Goal: Navigation & Orientation: Go to known website

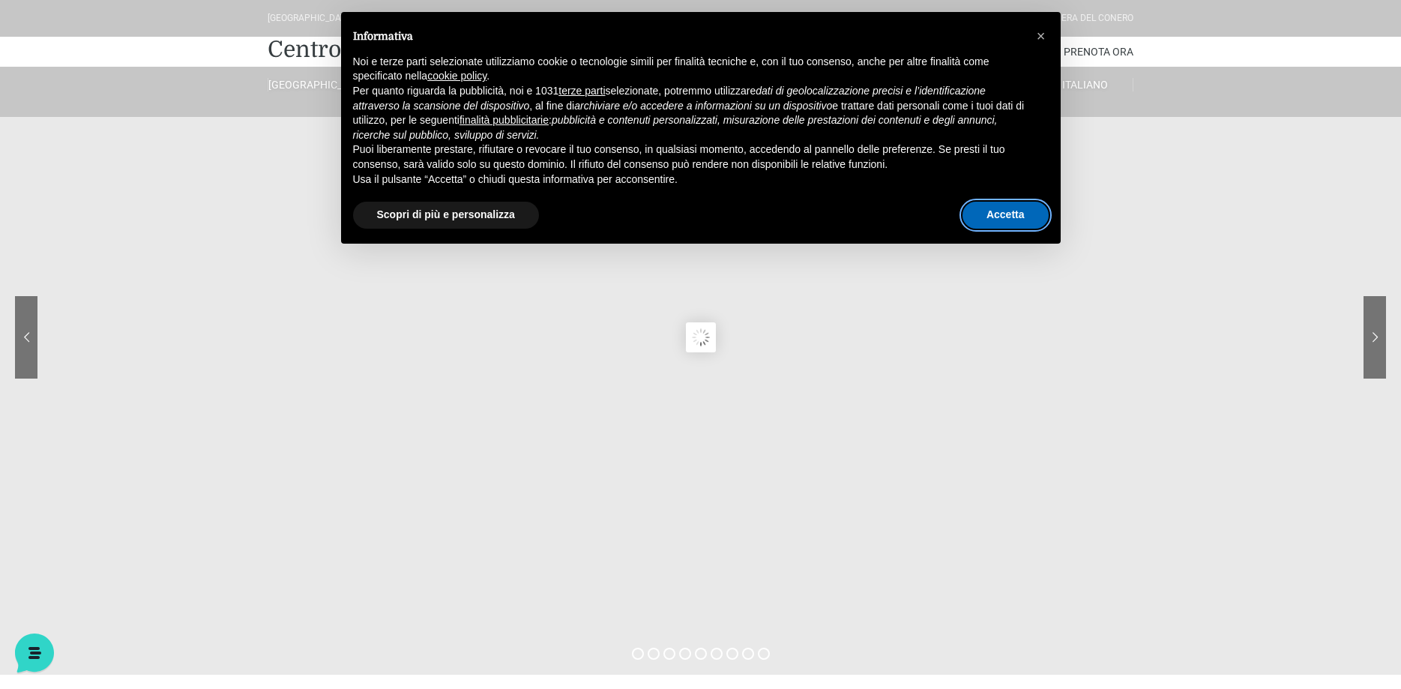
click at [1002, 211] on button "Accetta" at bounding box center [1005, 215] width 86 height 27
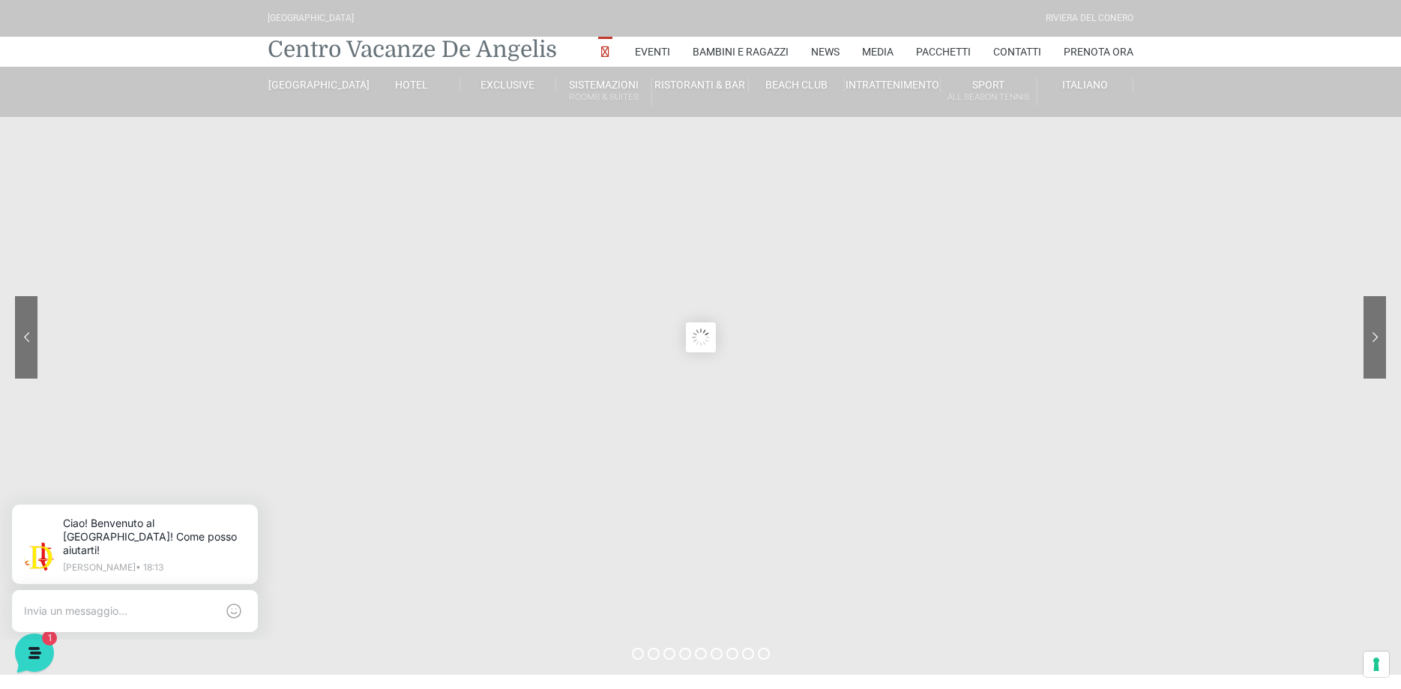
click at [505, 46] on link "Centro Vacanze De Angelis" at bounding box center [412, 49] width 289 height 30
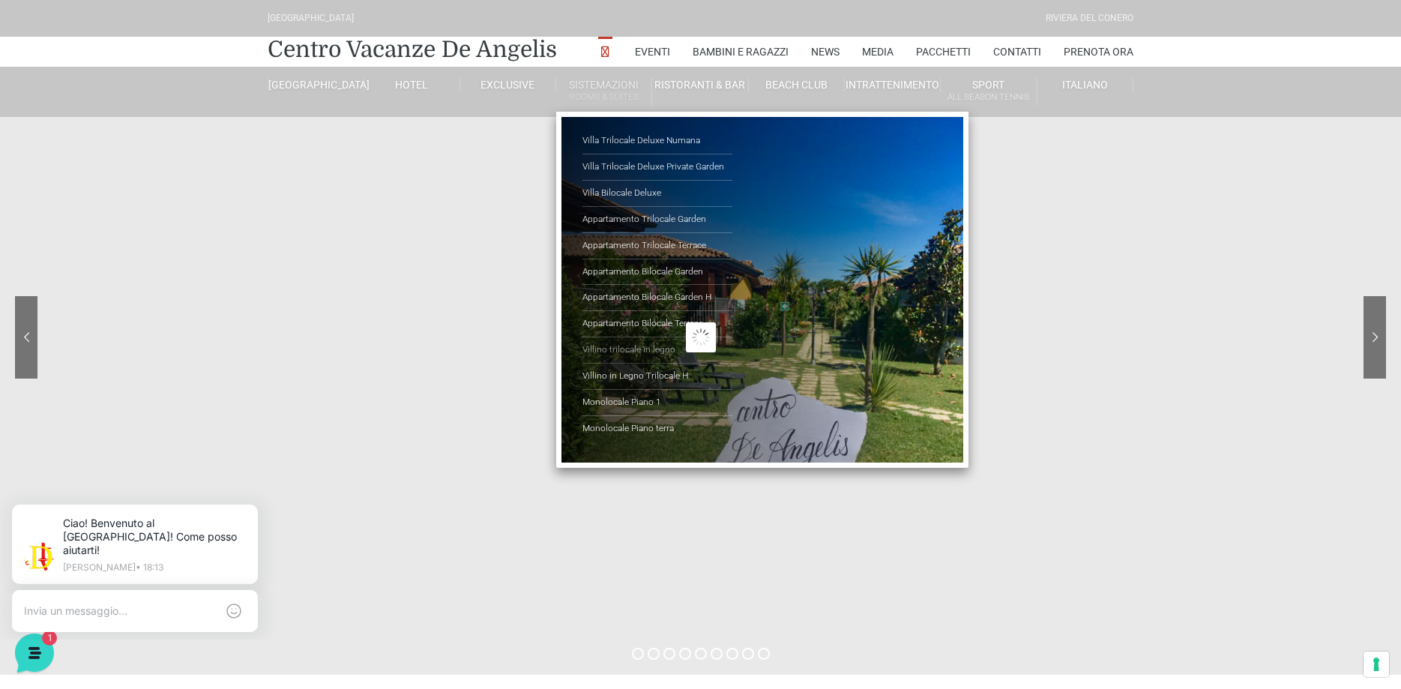
click at [637, 343] on link "Villino trilocale in legno" at bounding box center [657, 350] width 150 height 26
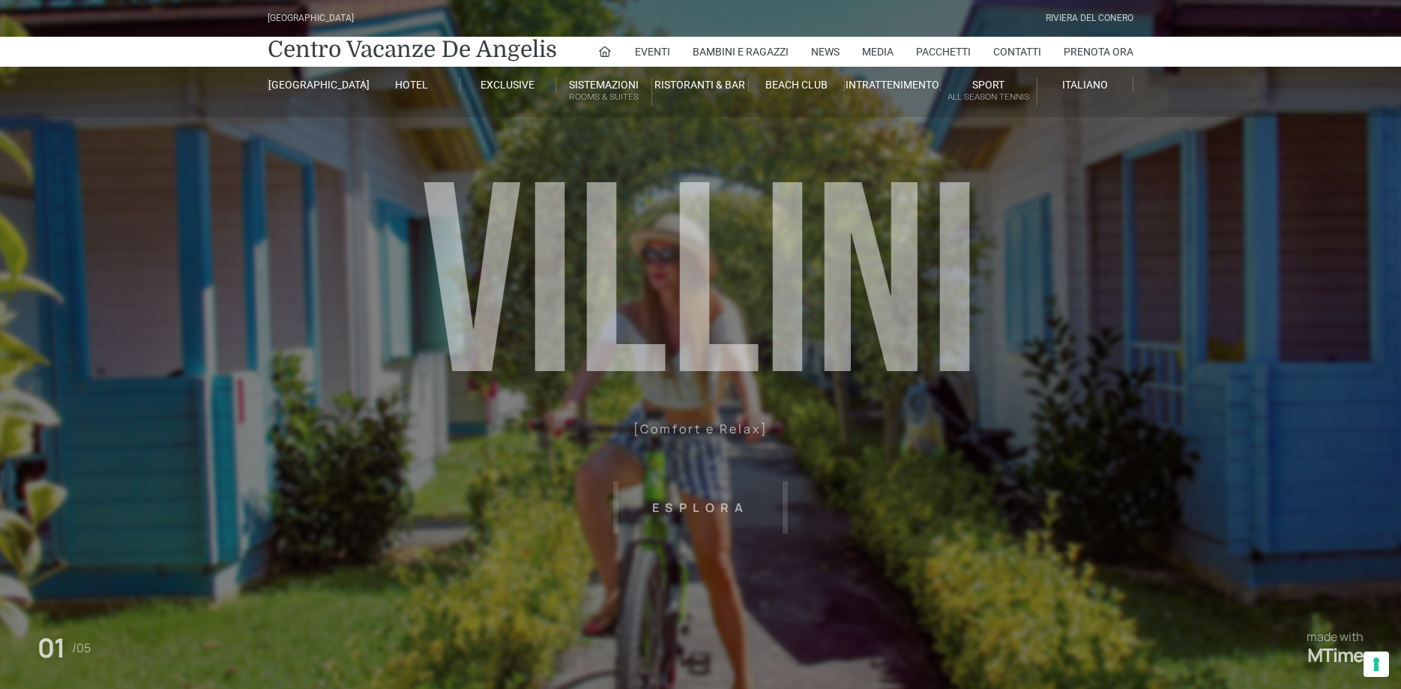
click at [1300, 398] on header "[GEOGRAPHIC_DATA] [GEOGRAPHIC_DATA] Centro Vacanze [GEOGRAPHIC_DATA] Eventi Mis…" at bounding box center [700, 337] width 1401 height 675
